Goal: Navigation & Orientation: Find specific page/section

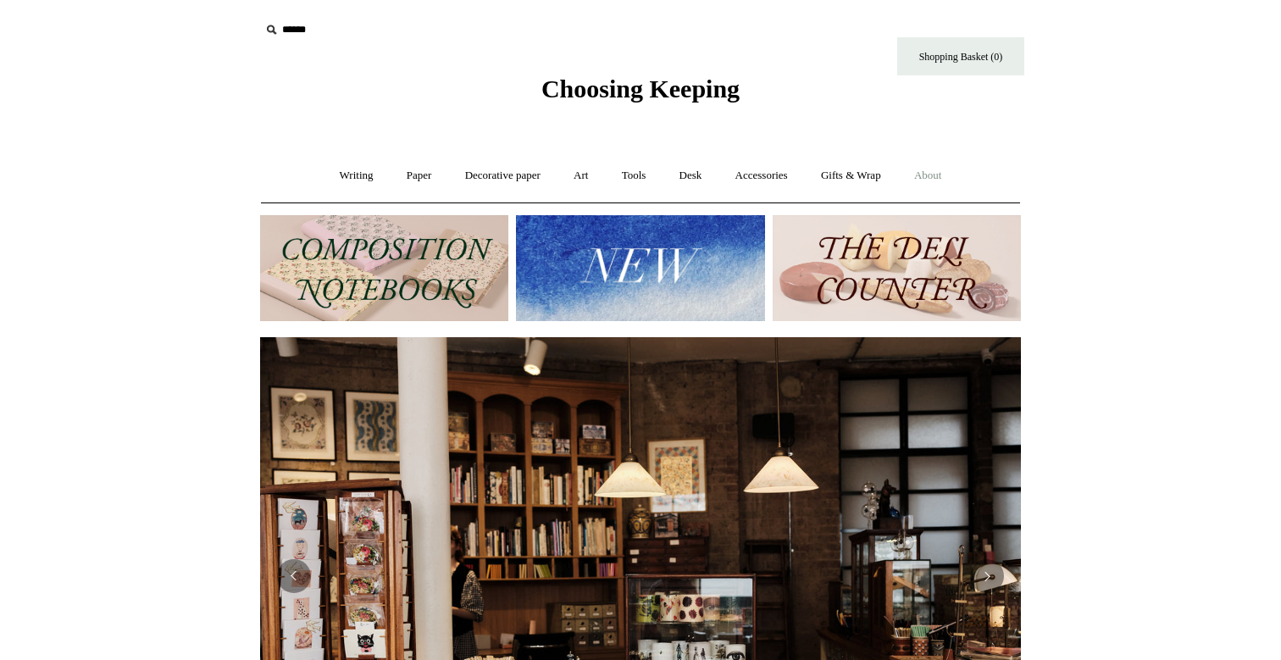
click at [938, 175] on link "About +" at bounding box center [928, 175] width 58 height 45
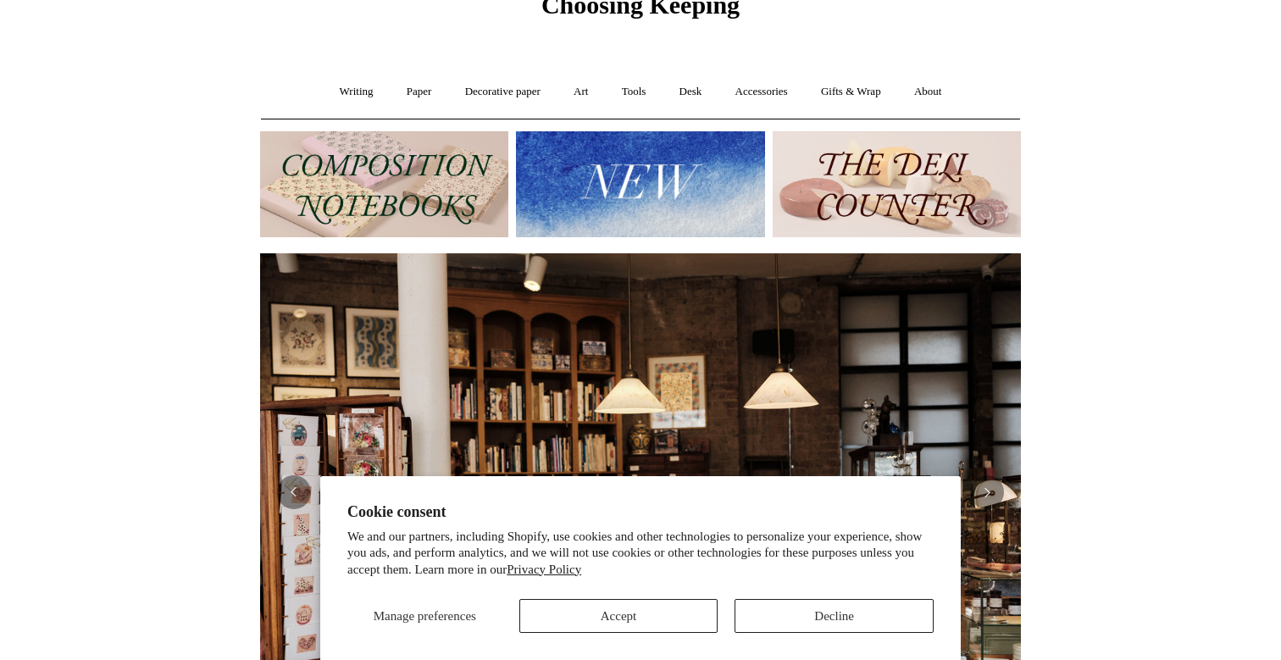
scroll to position [80, 0]
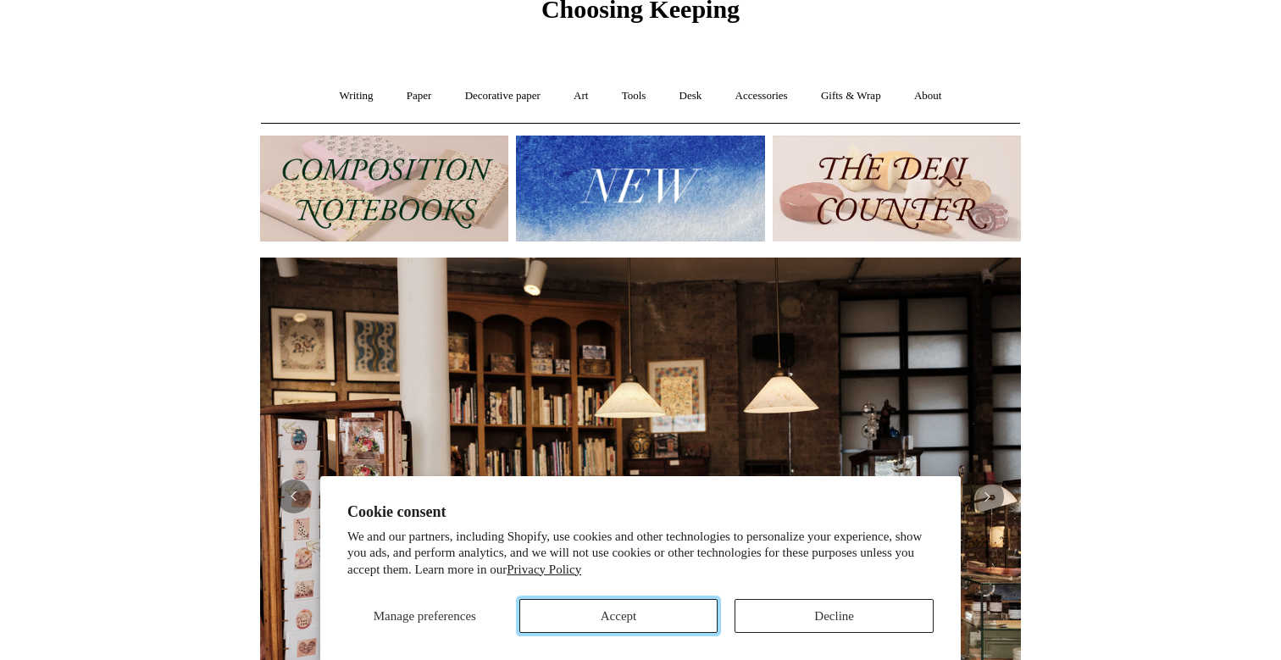
click at [622, 612] on button "Accept" at bounding box center [618, 616] width 199 height 34
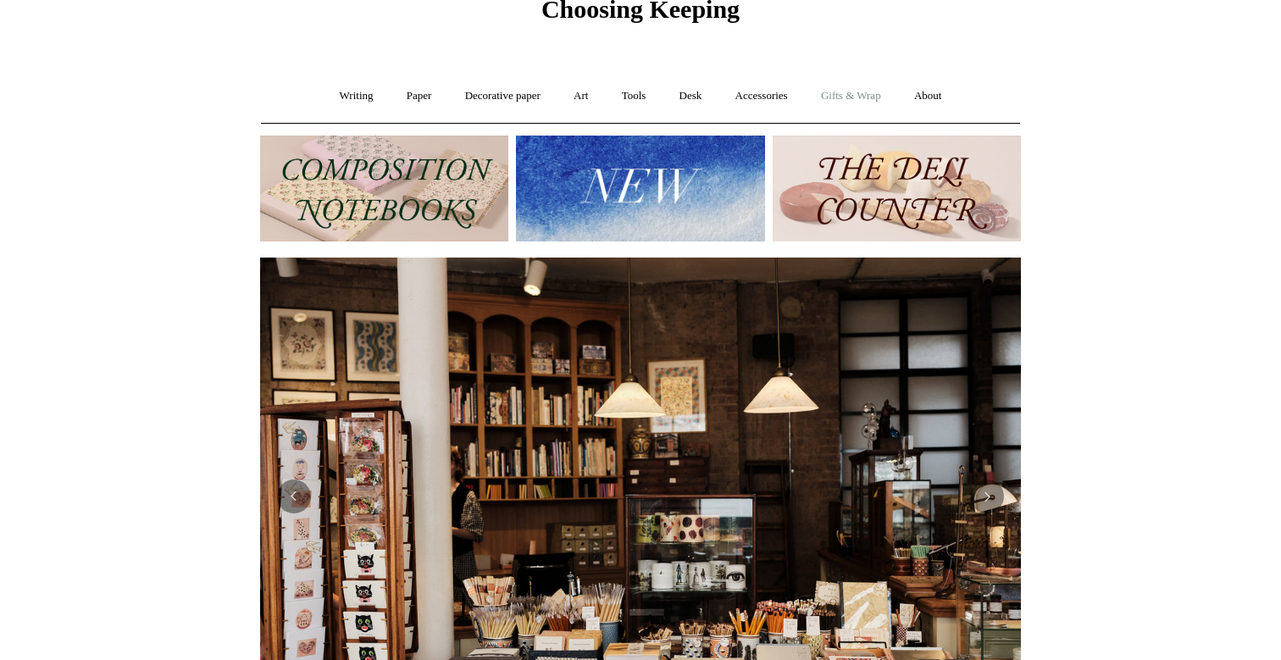
click at [867, 94] on link "Gifts & Wrap +" at bounding box center [851, 96] width 91 height 45
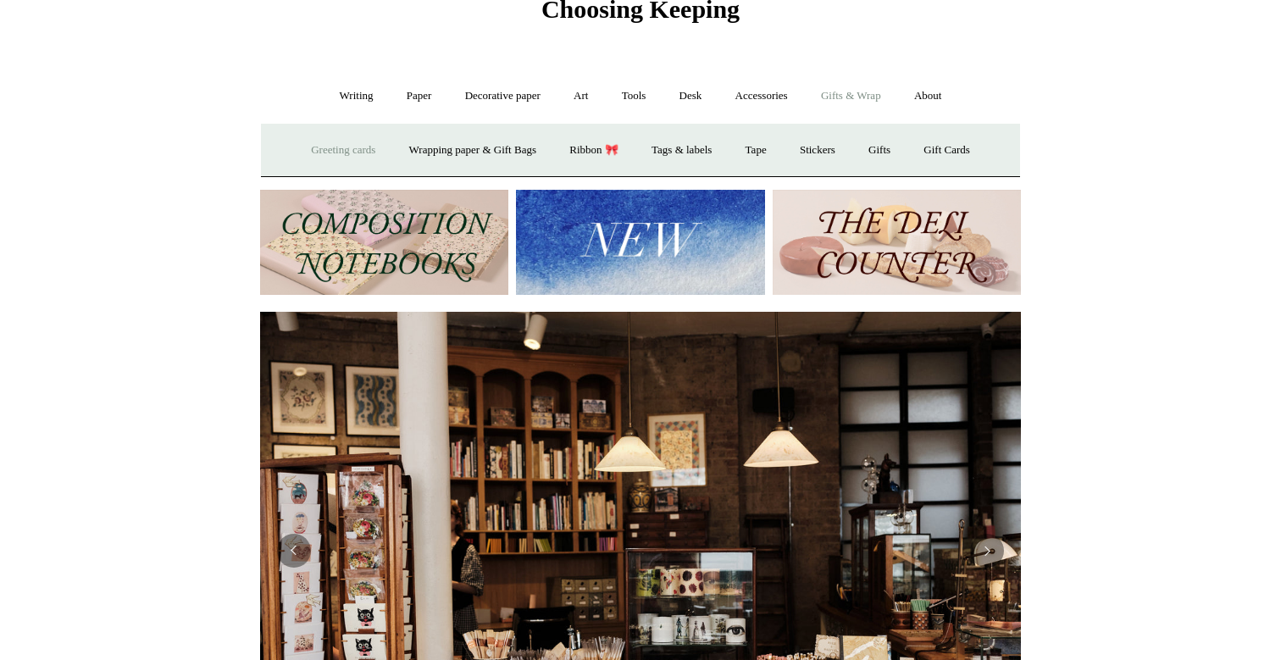
click at [352, 150] on link "Greeting cards +" at bounding box center [343, 150] width 95 height 45
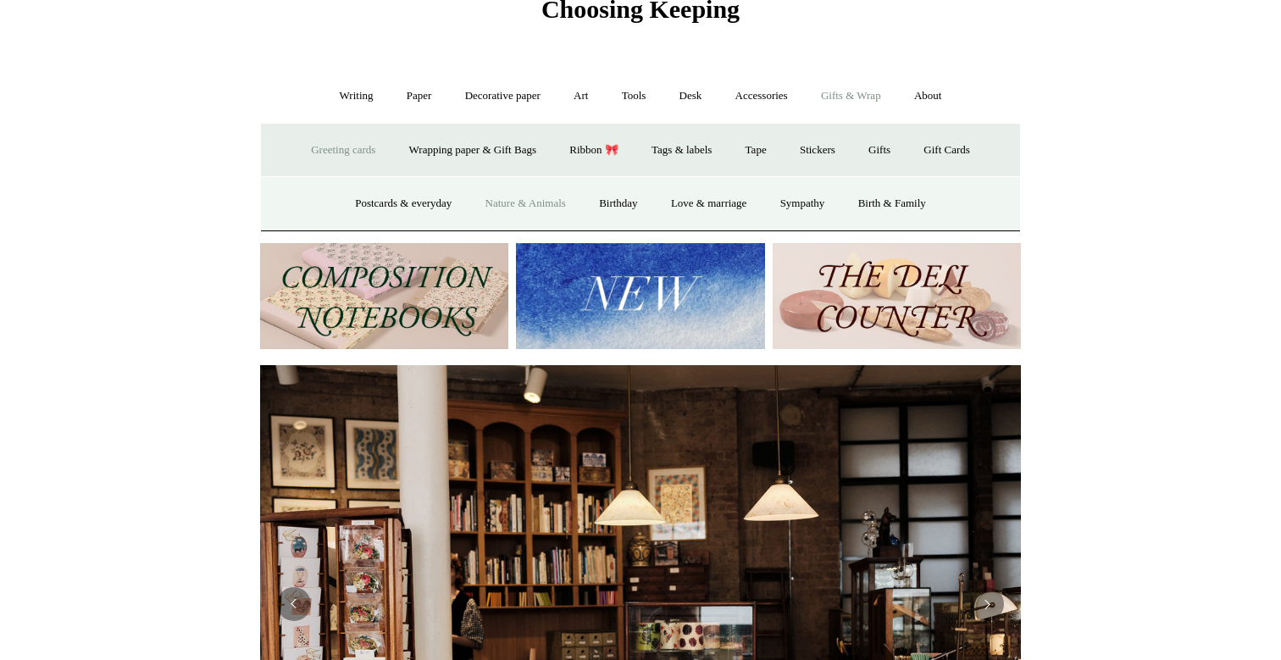
click at [557, 201] on link "Nature & Animals" at bounding box center [525, 203] width 111 height 45
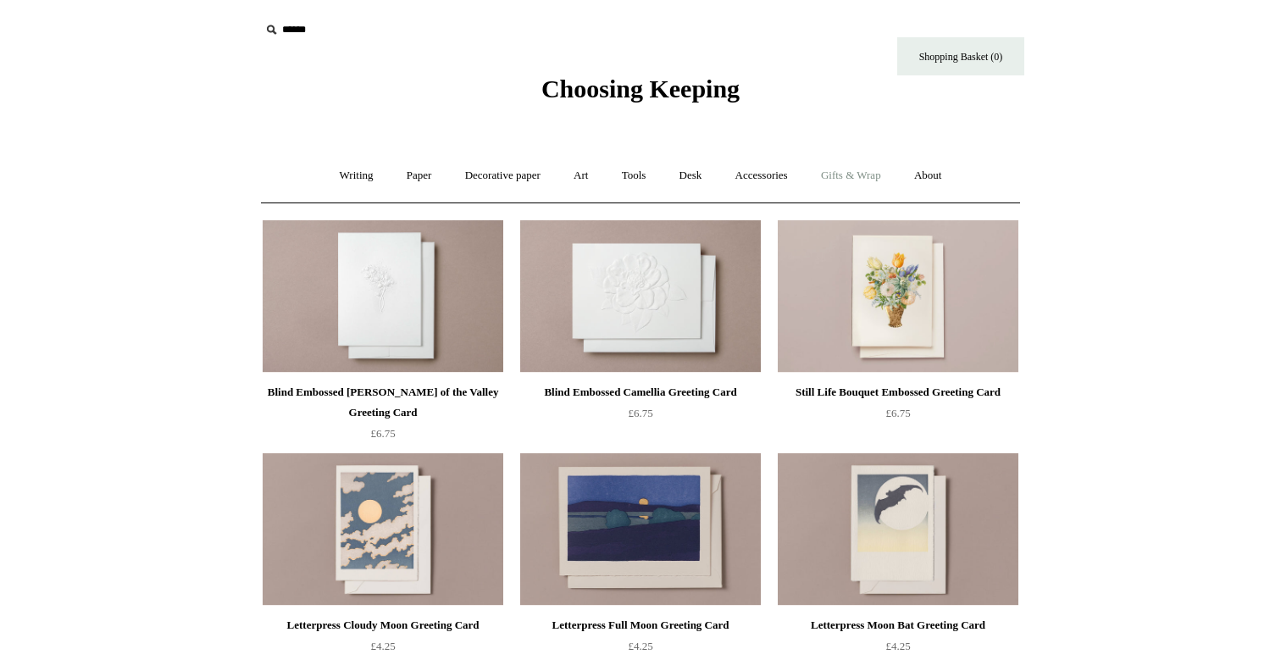
click at [836, 175] on link "Gifts & Wrap +" at bounding box center [851, 175] width 91 height 45
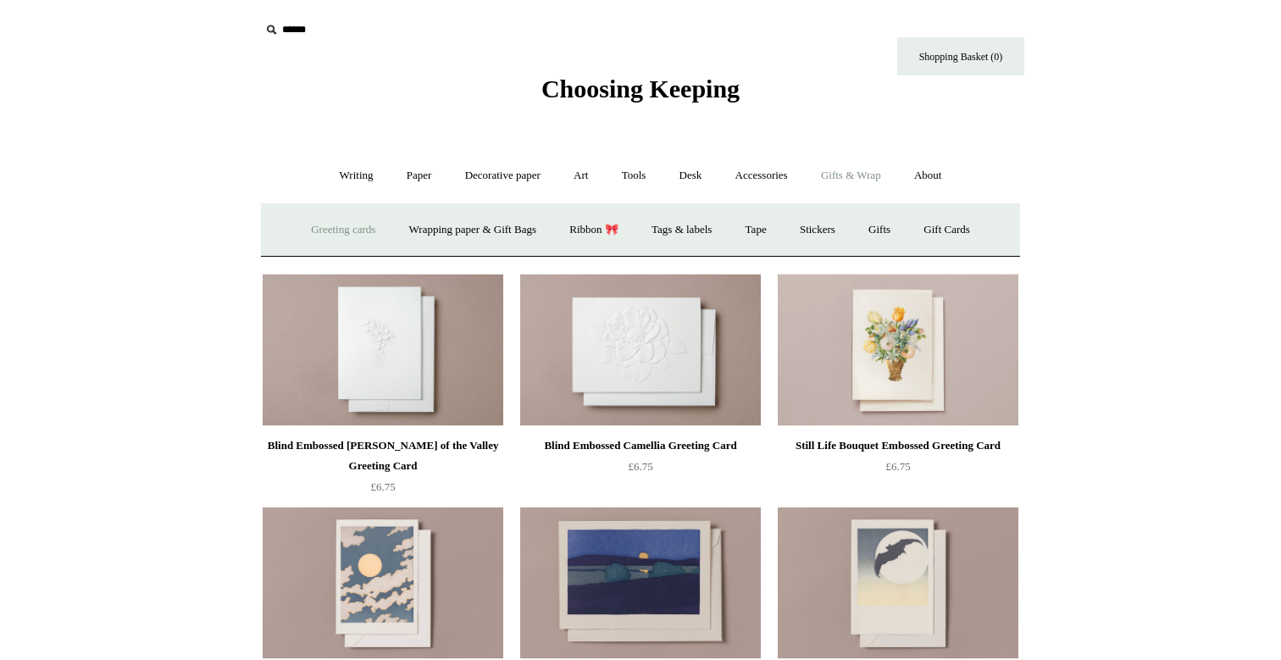
click at [339, 225] on link "Greeting cards +" at bounding box center [343, 230] width 95 height 45
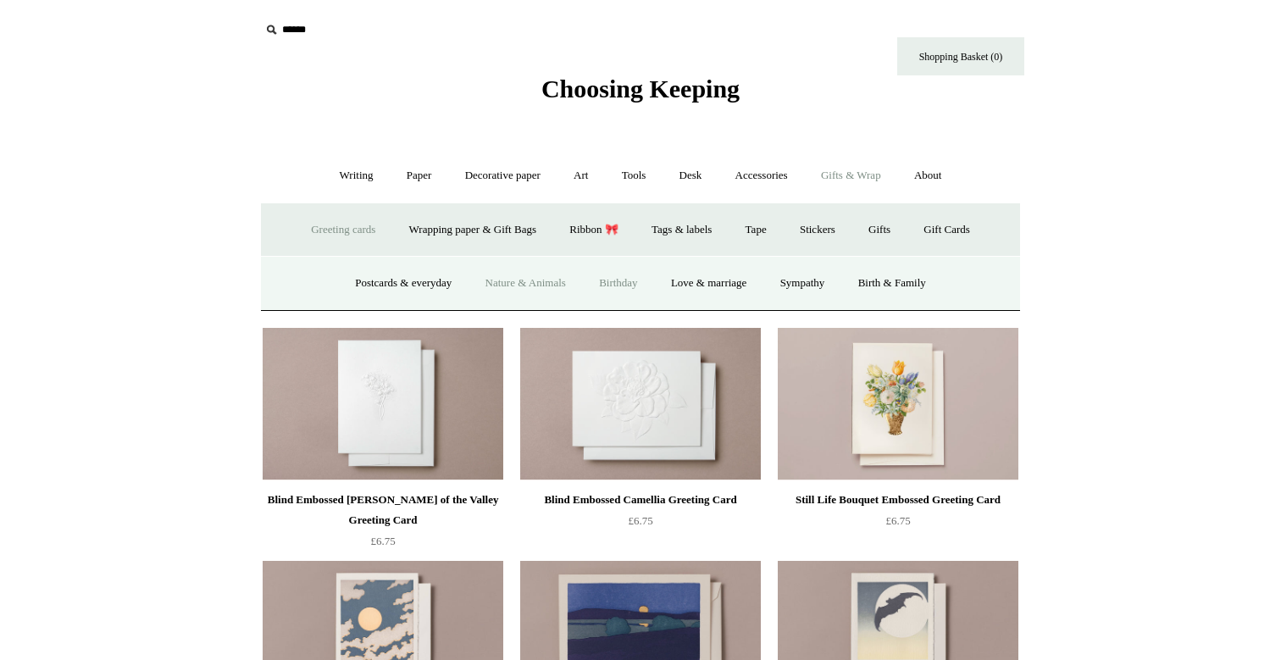
click at [613, 284] on link "Birthday" at bounding box center [618, 283] width 69 height 45
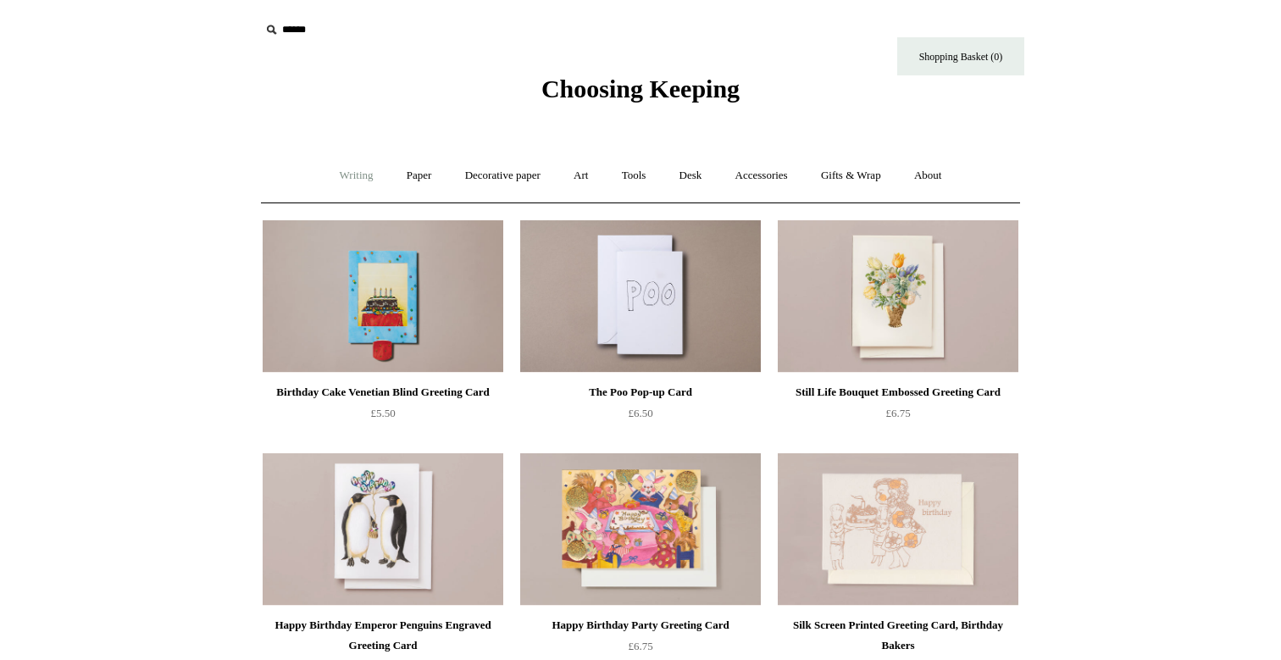
click at [348, 173] on link "Writing +" at bounding box center [357, 175] width 64 height 45
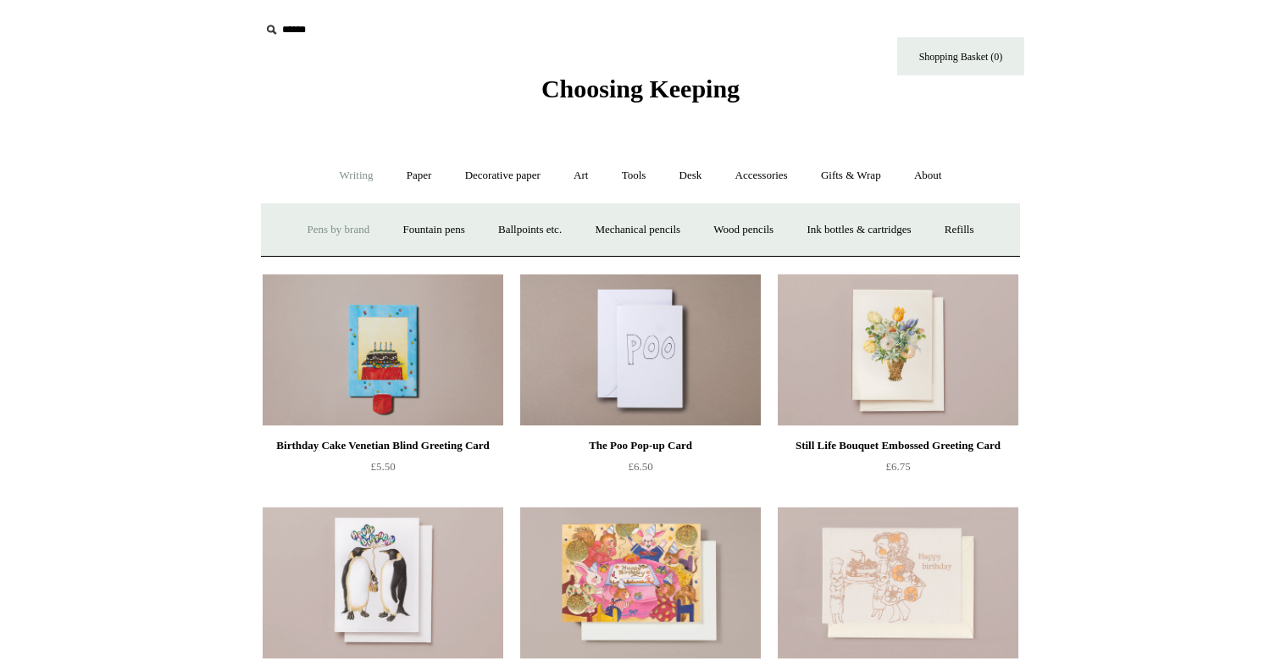
click at [338, 225] on link "Pens by brand +" at bounding box center [338, 230] width 93 height 45
